Goal: Transaction & Acquisition: Obtain resource

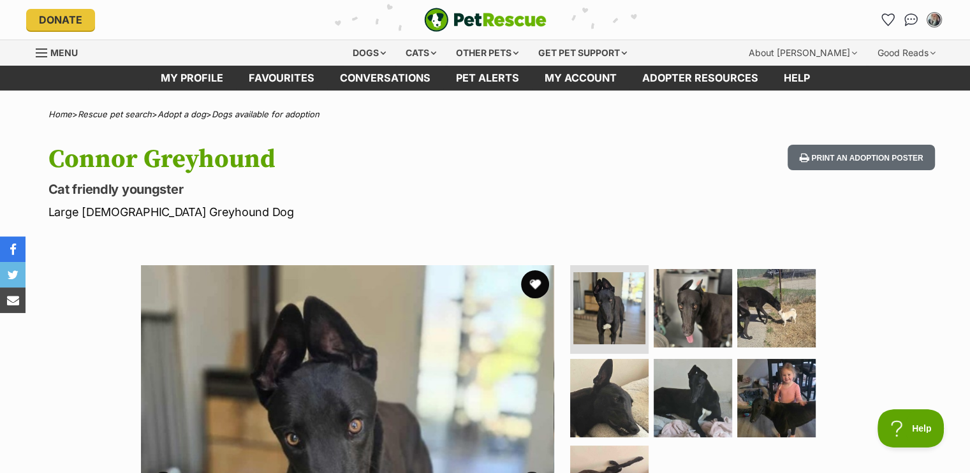
click at [541, 280] on button "favourite" at bounding box center [535, 284] width 28 height 28
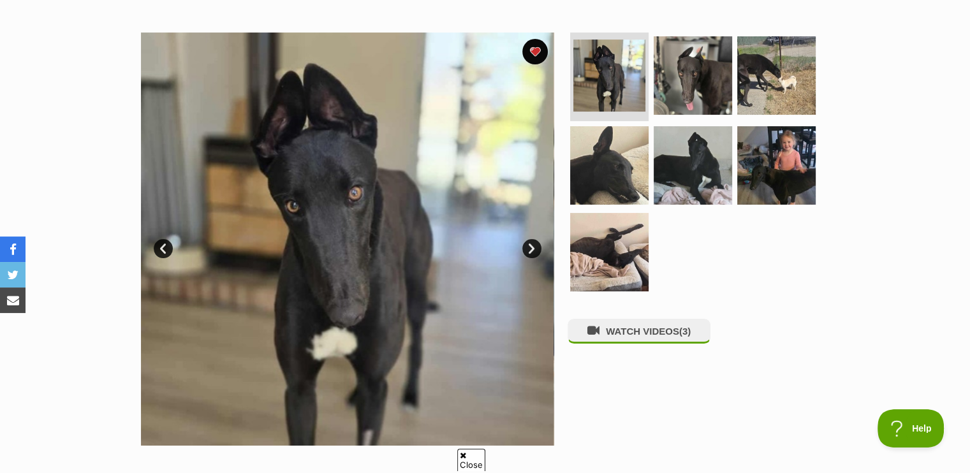
scroll to position [255, 0]
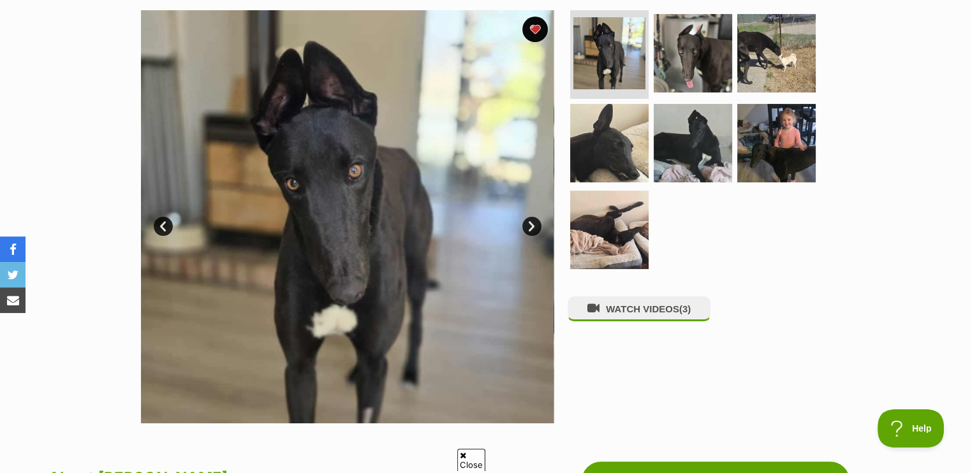
click at [536, 220] on link "Next" at bounding box center [531, 226] width 19 height 19
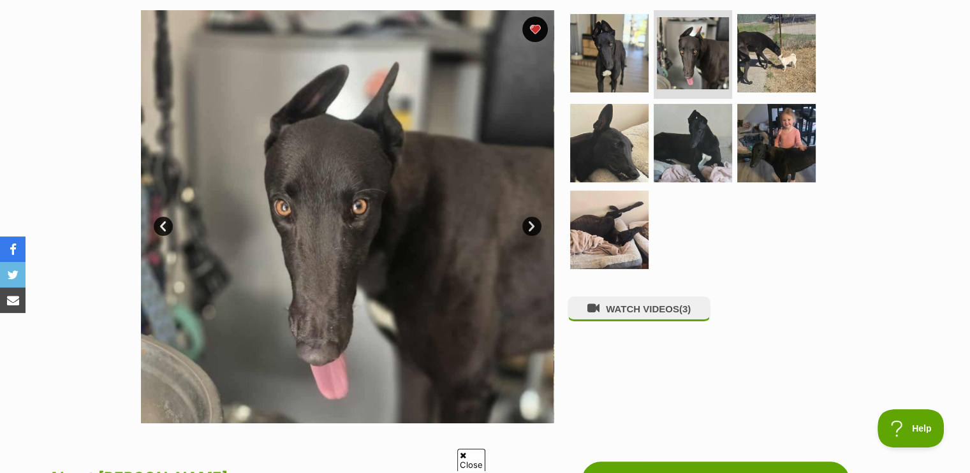
click at [536, 220] on link "Next" at bounding box center [531, 226] width 19 height 19
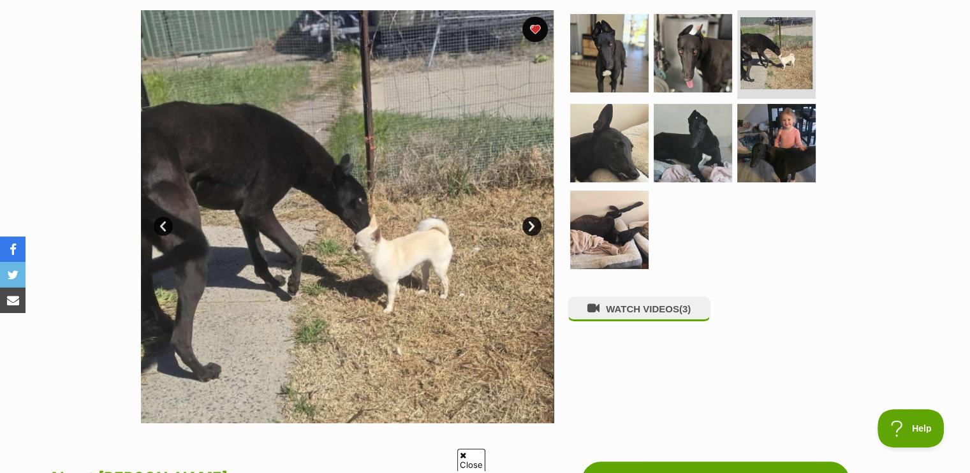
click at [536, 220] on link "Next" at bounding box center [531, 226] width 19 height 19
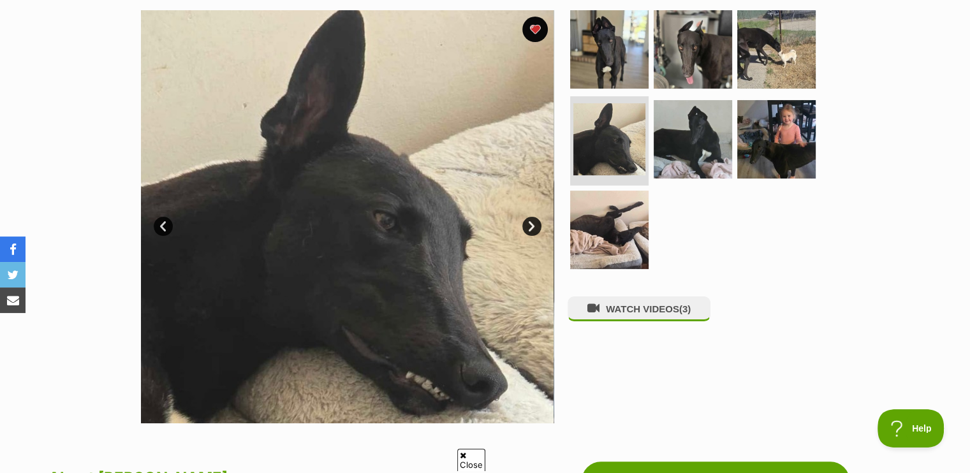
click at [536, 220] on link "Next" at bounding box center [531, 226] width 19 height 19
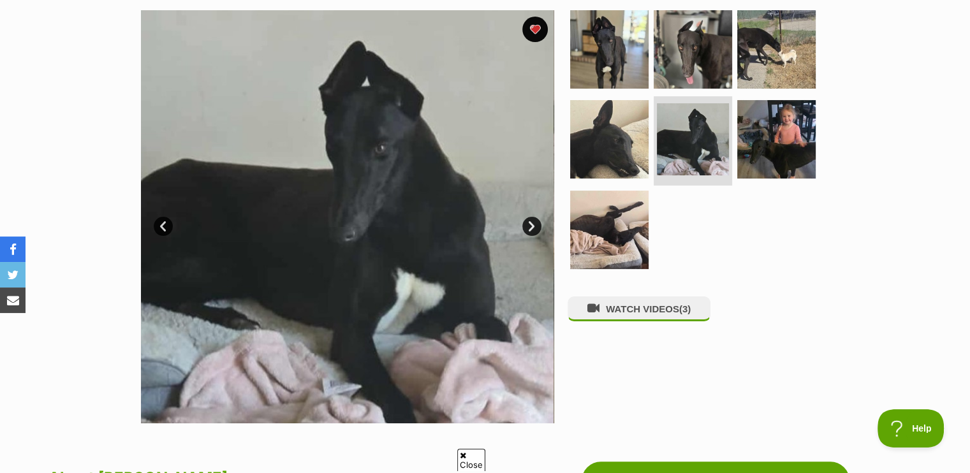
click at [536, 220] on link "Next" at bounding box center [531, 226] width 19 height 19
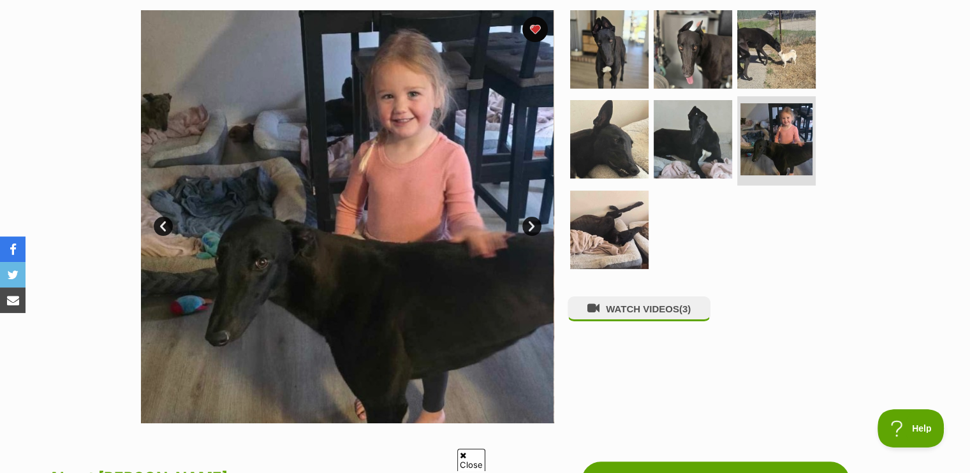
click at [536, 220] on link "Next" at bounding box center [531, 226] width 19 height 19
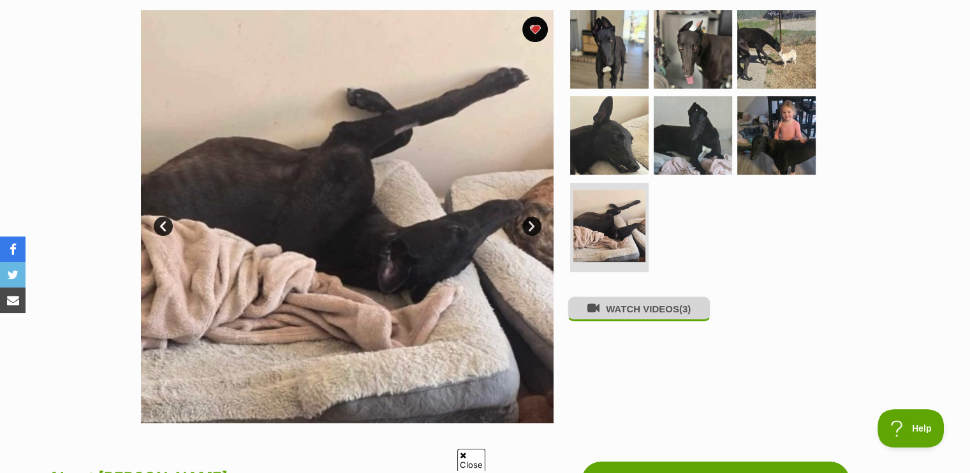
click at [637, 310] on button "WATCH VIDEOS (3)" at bounding box center [639, 309] width 143 height 25
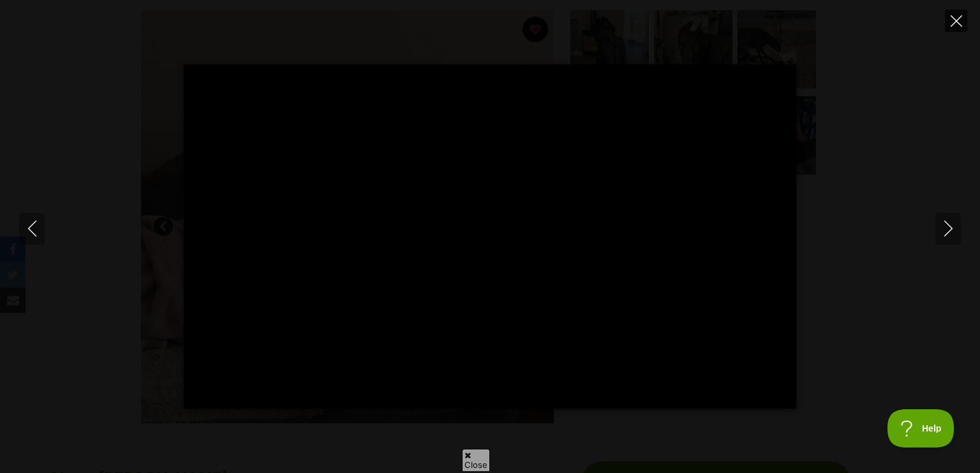
click at [954, 15] on icon "Close" at bounding box center [955, 20] width 11 height 11
type input "99.87"
click at [954, 15] on icon "Close" at bounding box center [955, 20] width 11 height 11
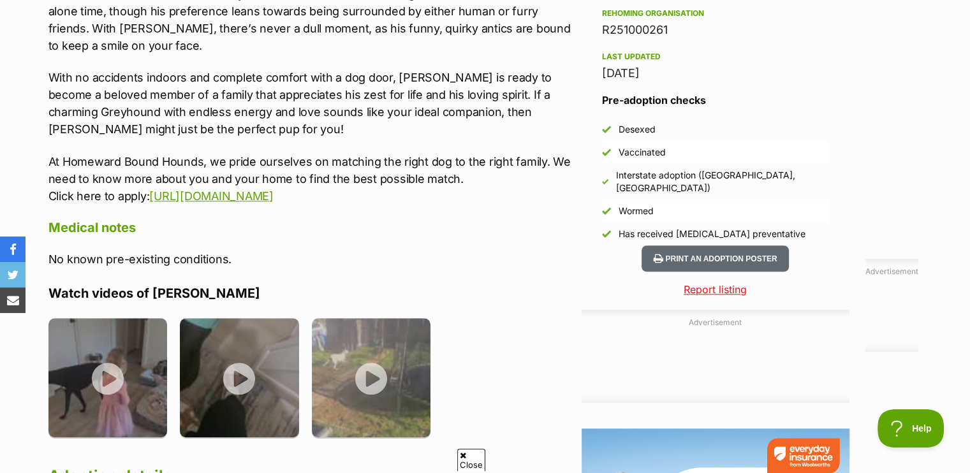
scroll to position [1148, 0]
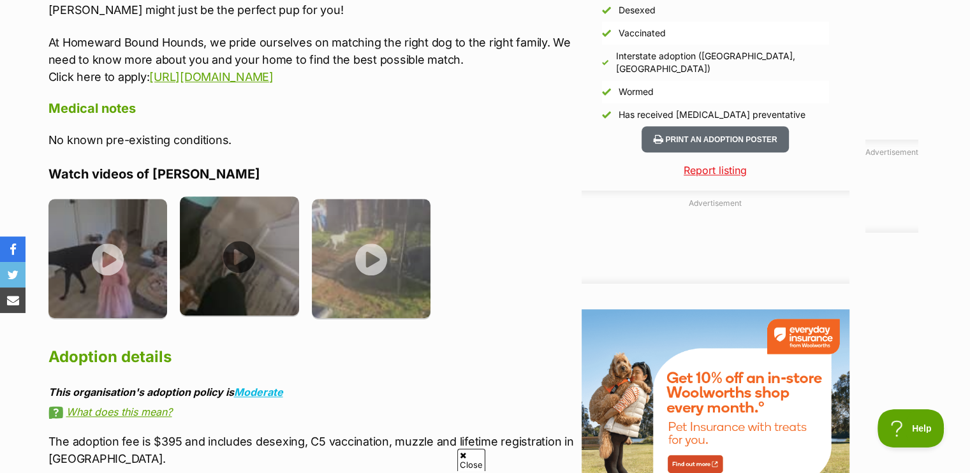
click at [236, 250] on img at bounding box center [239, 255] width 119 height 119
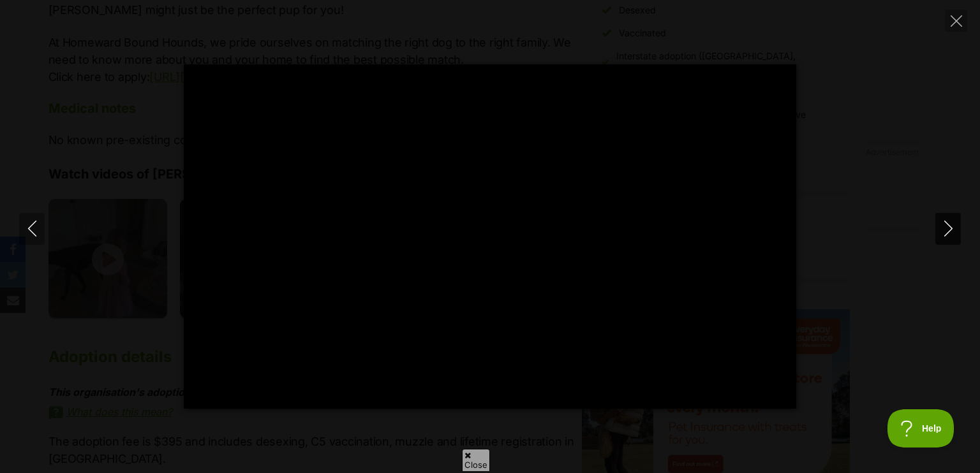
click at [944, 225] on icon "Next" at bounding box center [948, 229] width 16 height 16
type input "42.8"
click at [944, 225] on icon "Next" at bounding box center [948, 229] width 16 height 16
type input "0.38"
type input "1.49"
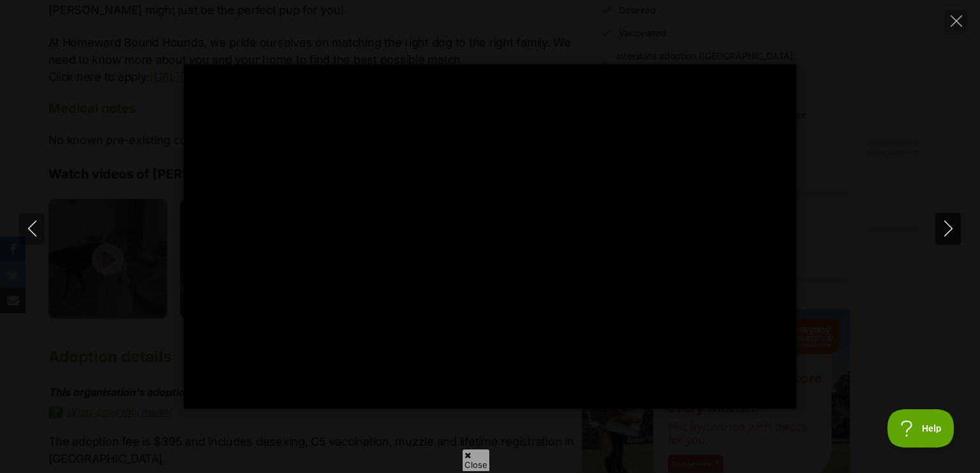
type input "1.44"
type input "3.87"
type input "2.52"
type input "6.28"
type input "3.64"
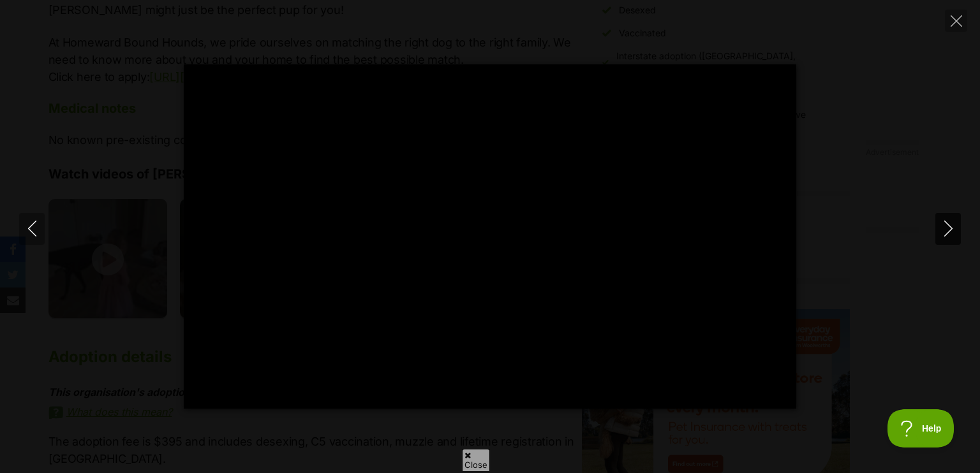
type input "8.8"
type input "4.71"
type input "11.18"
type input "5.79"
type input "13.6"
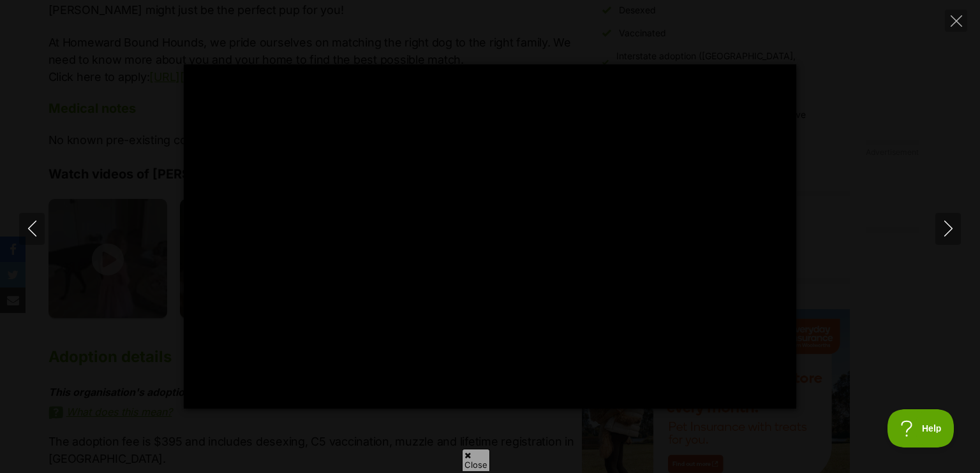
type input "6.84"
type input "15.96"
type input "7.87"
type input "18.28"
type input "8.92"
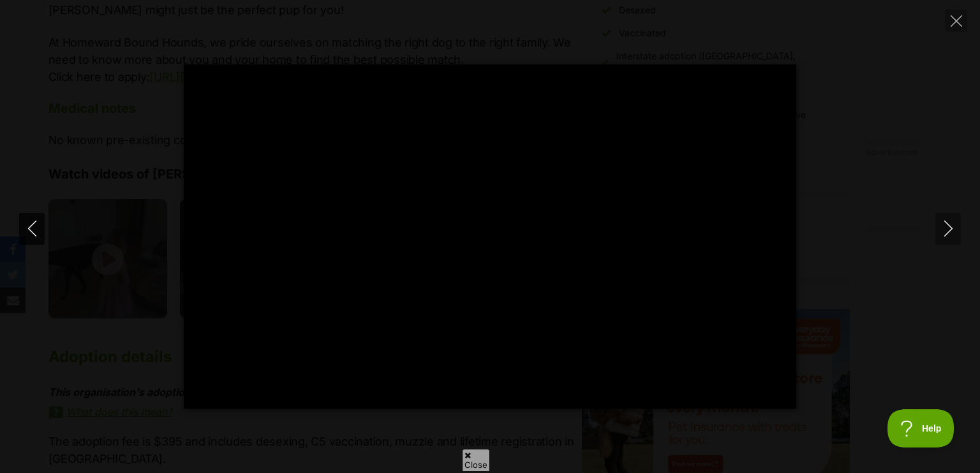
type input "20.63"
type input "10.07"
type input "23.2"
type input "11.14"
type input "25.6"
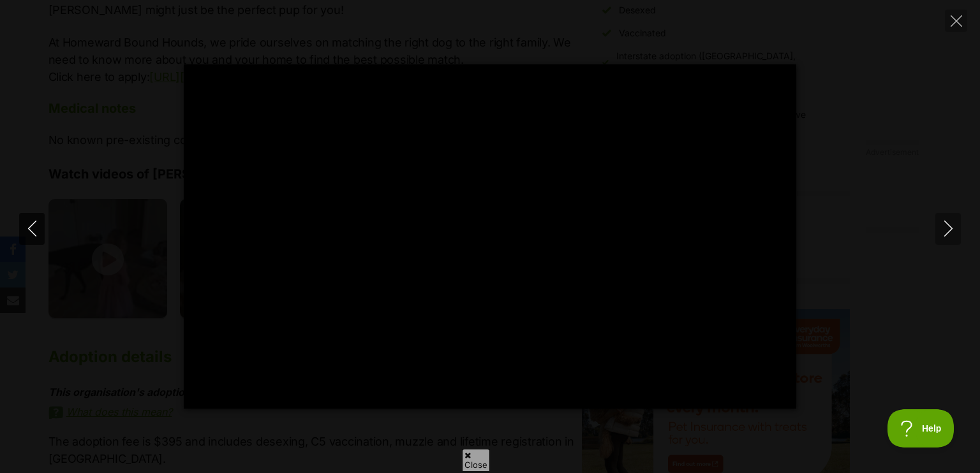
click at [34, 226] on icon "Previous" at bounding box center [32, 229] width 16 height 16
type input "12.13"
type input "100"
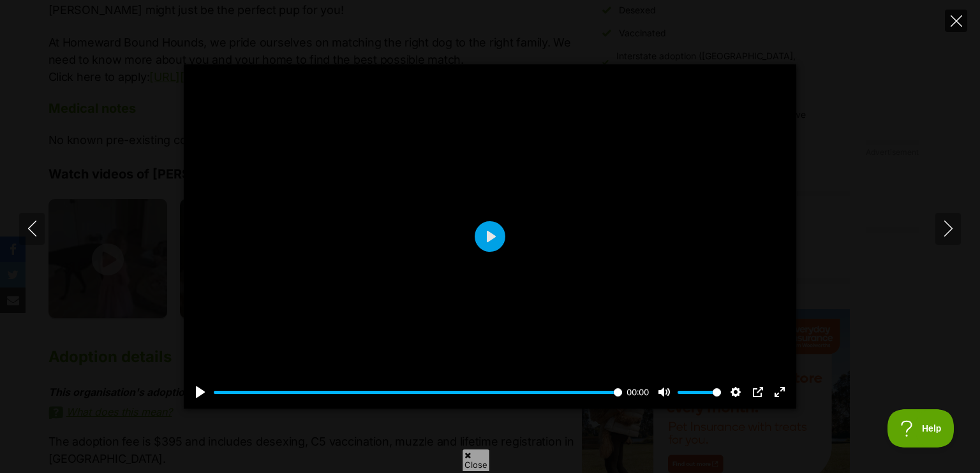
click at [954, 17] on icon "Close" at bounding box center [955, 20] width 11 height 11
